Goal: Task Accomplishment & Management: Use online tool/utility

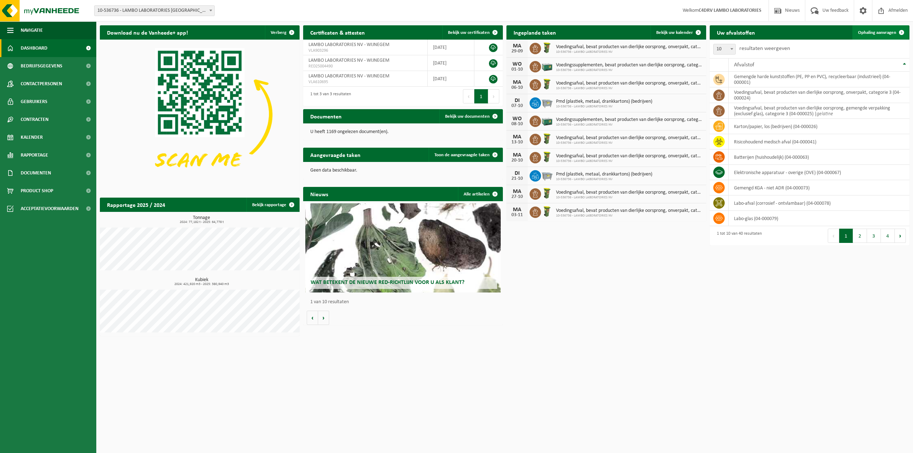
click at [881, 32] on span "Ophaling aanvragen" at bounding box center [877, 32] width 38 height 5
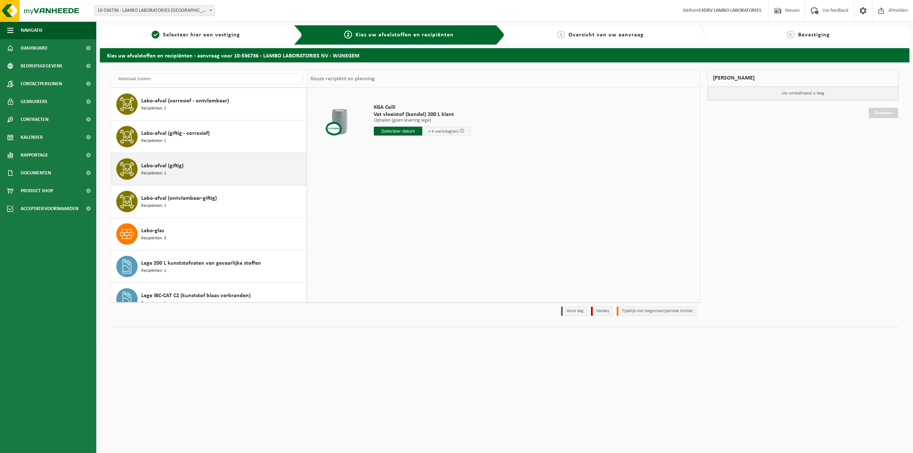
scroll to position [359, 0]
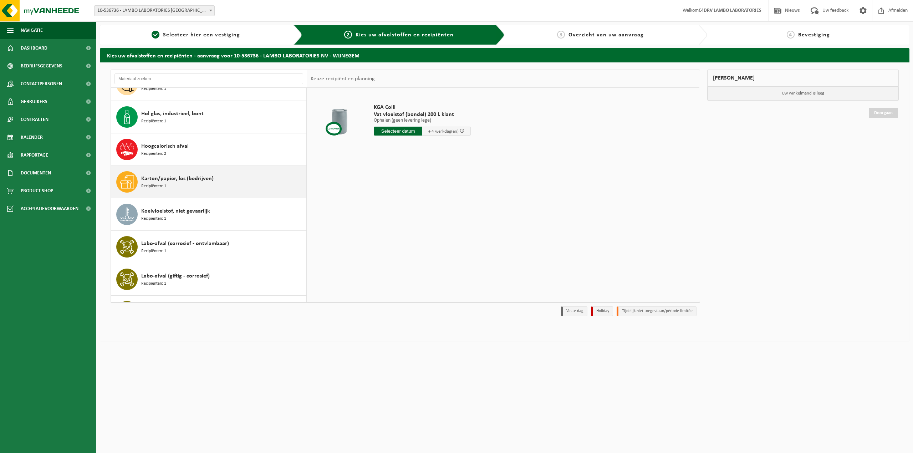
click at [203, 183] on span "Karton/papier, los (bedrijven)" at bounding box center [177, 178] width 72 height 9
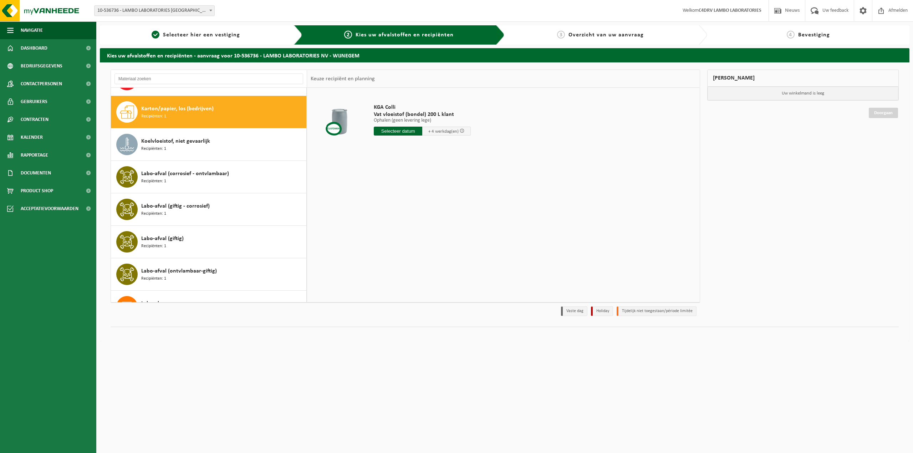
scroll to position [391, 0]
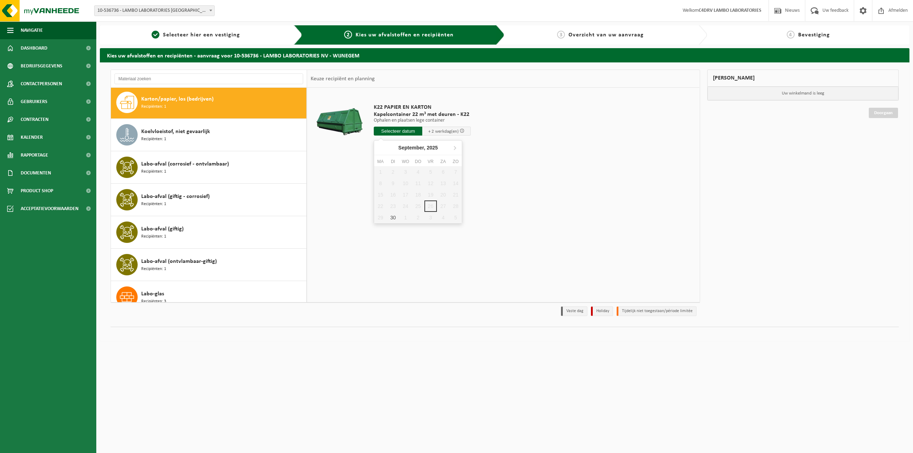
click at [405, 132] on input "text" at bounding box center [398, 131] width 49 height 9
